Goal: Download file/media

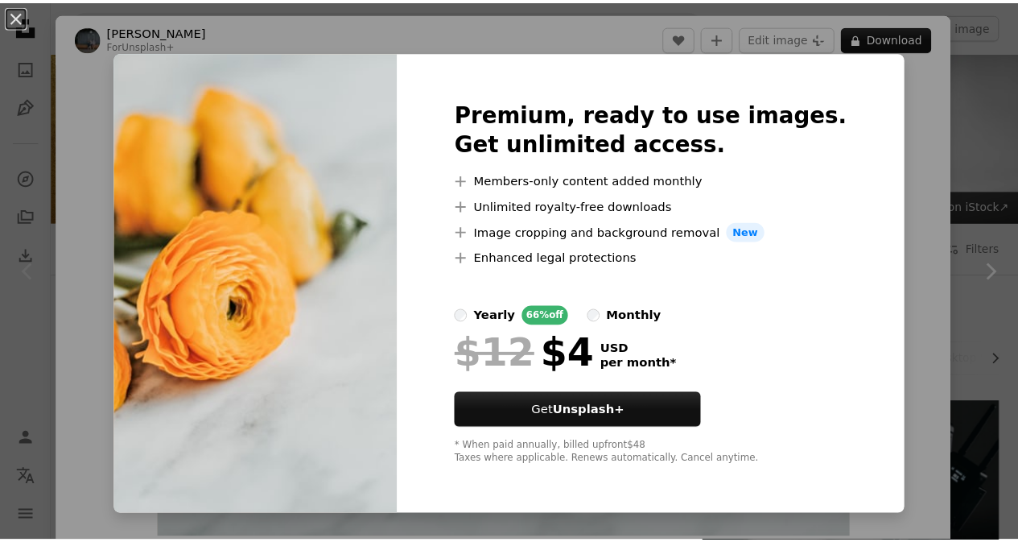
scroll to position [80, 0]
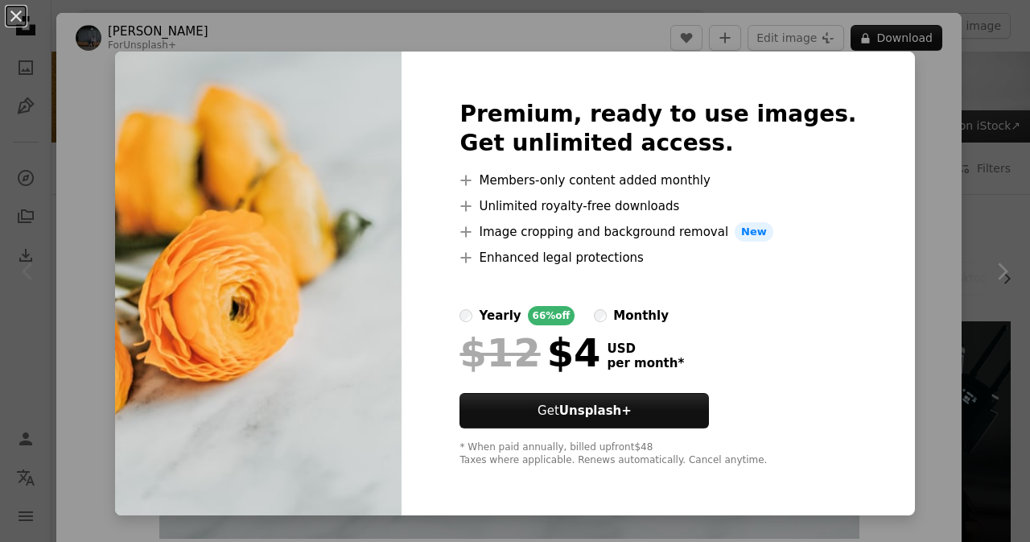
click at [397, 319] on img at bounding box center [258, 284] width 287 height 464
click at [389, 270] on img at bounding box center [258, 284] width 287 height 464
click at [16, 6] on button "An X shape" at bounding box center [15, 15] width 19 height 19
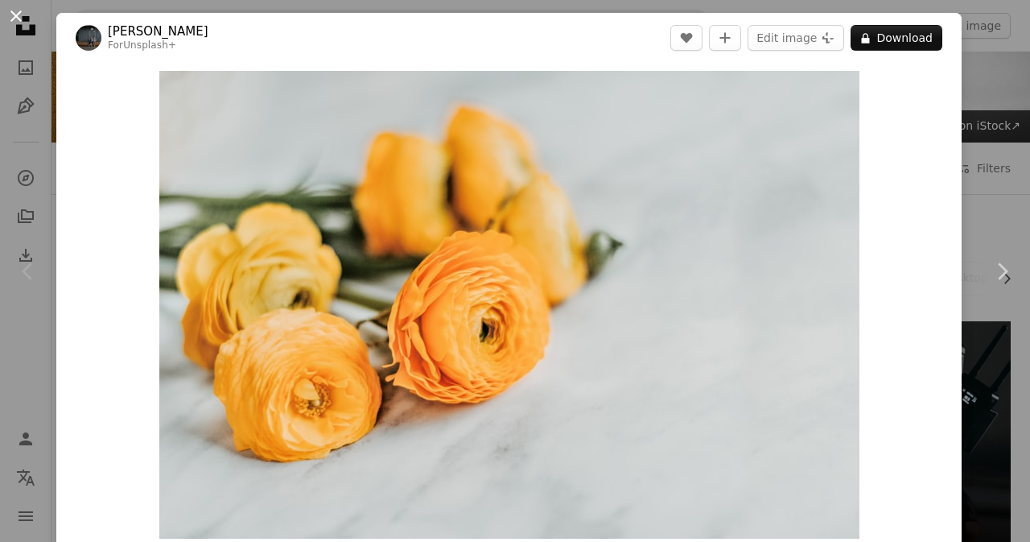
click at [6, 6] on button "An X shape" at bounding box center [15, 15] width 19 height 19
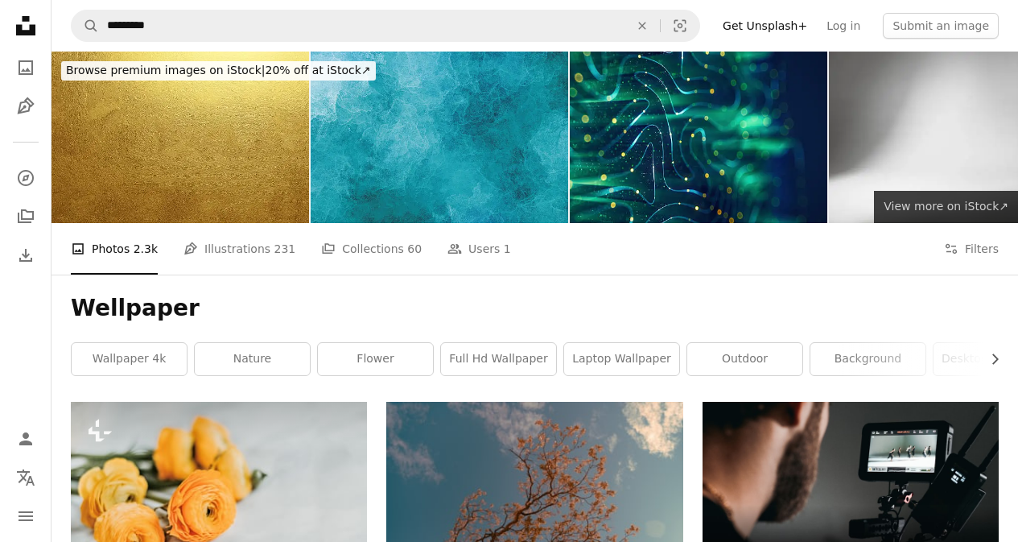
click at [1003, 200] on span "View more on iStock ↗" at bounding box center [946, 206] width 125 height 13
